Goal: Transaction & Acquisition: Book appointment/travel/reservation

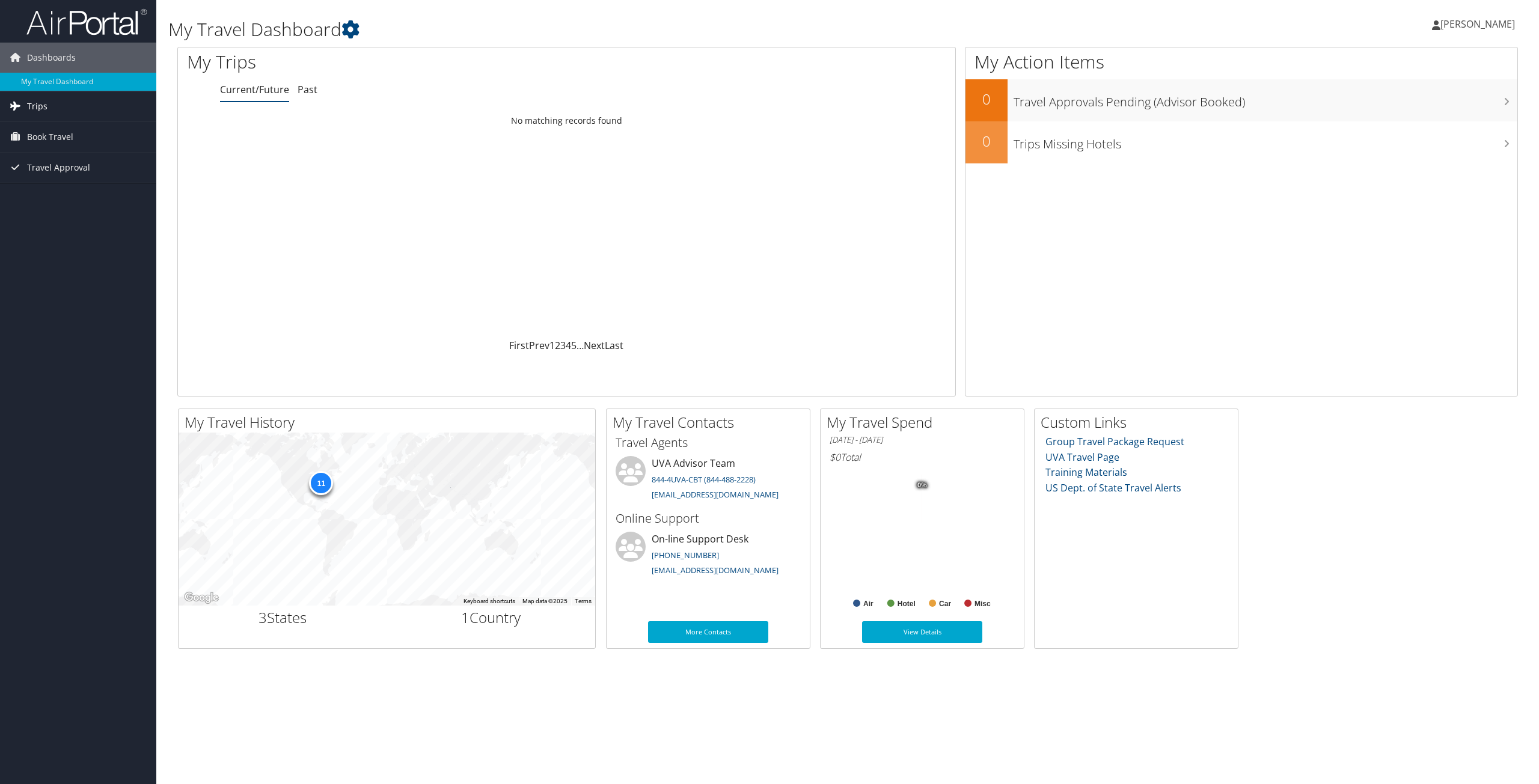
click at [53, 105] on link "Trips" at bounding box center [78, 106] width 157 height 30
click at [77, 201] on link "Book Travel" at bounding box center [78, 190] width 157 height 30
click at [109, 254] on link "Book/Manage Online Trips" at bounding box center [78, 251] width 157 height 18
click at [64, 138] on span "Book Travel" at bounding box center [50, 137] width 46 height 30
click at [89, 194] on link "Book/Manage Online Trips" at bounding box center [78, 197] width 157 height 18
